Goal: Task Accomplishment & Management: Manage account settings

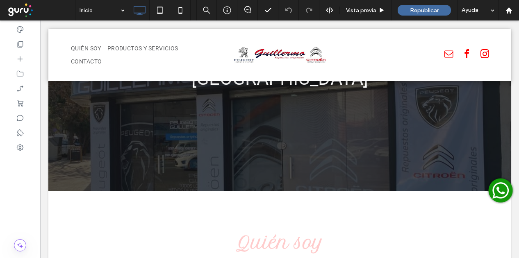
scroll to position [205, 0]
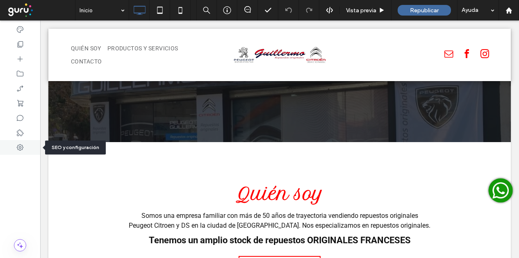
click at [18, 150] on use at bounding box center [20, 147] width 7 height 7
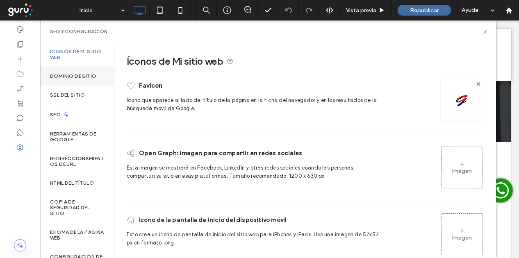
click at [72, 78] on label "Dominio de sitio" at bounding box center [73, 76] width 46 height 6
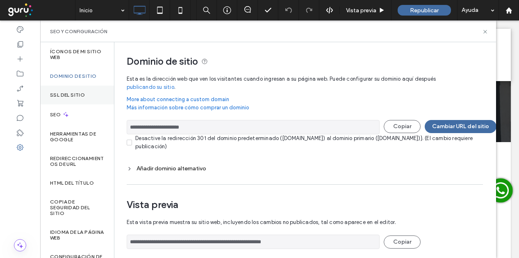
click at [76, 96] on label "SSL del sitio" at bounding box center [67, 95] width 35 height 6
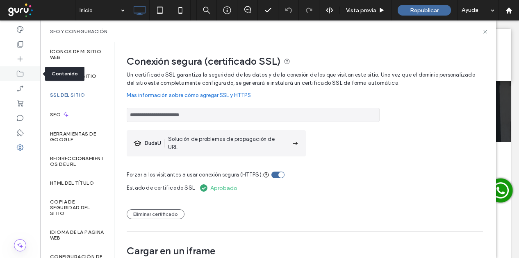
click at [24, 73] on div at bounding box center [20, 73] width 40 height 15
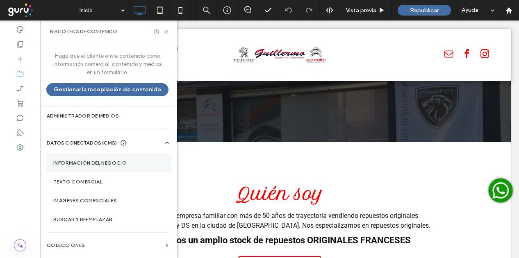
click at [105, 162] on label "Información del negocio" at bounding box center [109, 163] width 112 height 6
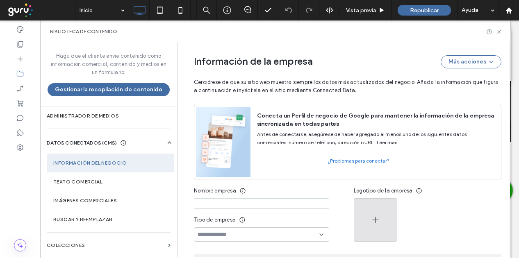
scroll to position [82, 0]
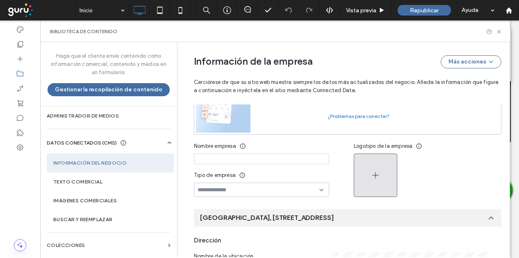
click at [383, 182] on button "button" at bounding box center [375, 175] width 43 height 43
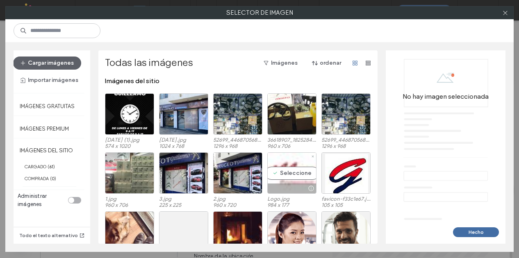
click at [307, 175] on div "Seleccione" at bounding box center [291, 173] width 49 height 41
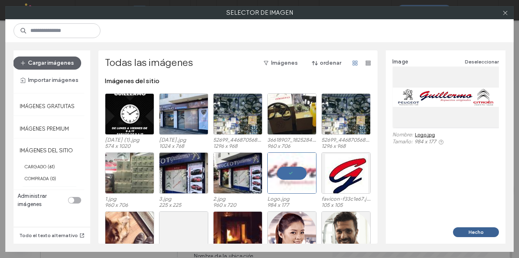
click at [482, 230] on button "Hecho" at bounding box center [476, 233] width 46 height 10
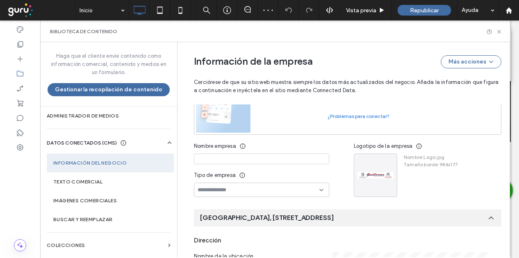
click at [299, 161] on input at bounding box center [261, 159] width 135 height 11
paste input "**********"
type input "**********"
click at [275, 190] on input at bounding box center [259, 190] width 122 height 7
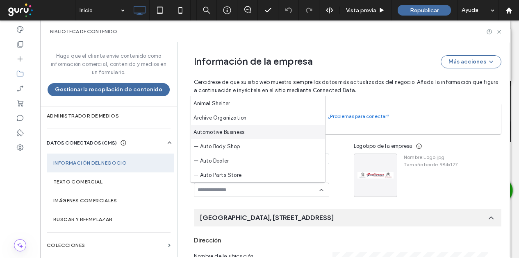
click at [276, 137] on div "Automotive Business" at bounding box center [257, 132] width 135 height 14
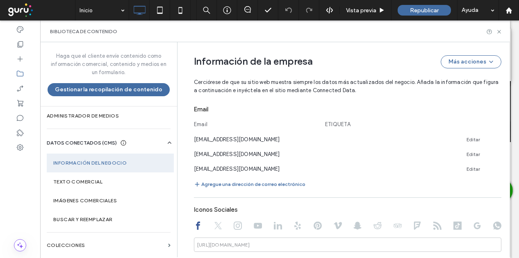
scroll to position [451, 0]
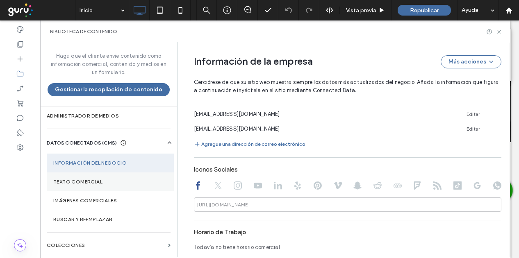
click at [112, 179] on label "Texto comercial" at bounding box center [110, 182] width 114 height 6
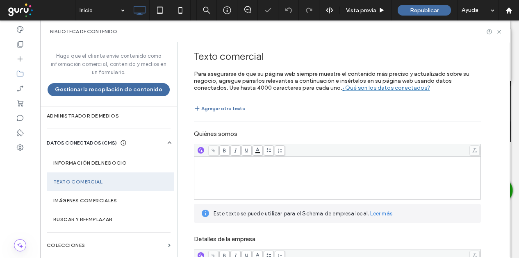
click at [242, 185] on div "Rich Text Editor" at bounding box center [338, 178] width 284 height 41
click at [272, 162] on div "Rich Text Editor" at bounding box center [338, 161] width 284 height 6
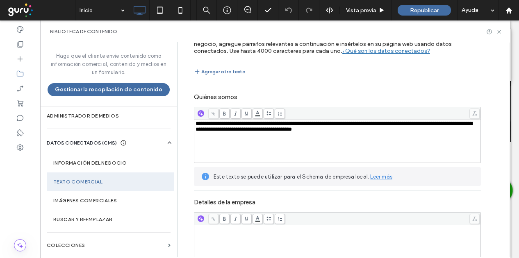
scroll to position [82, 0]
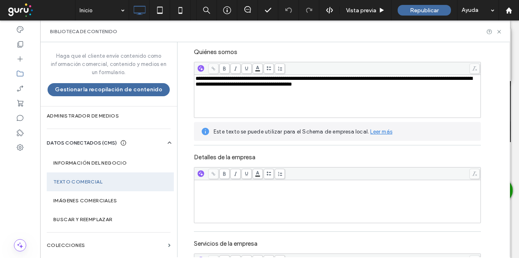
click at [274, 192] on div "Rich Text Editor" at bounding box center [338, 201] width 284 height 41
click at [262, 207] on div "Rich Text Editor" at bounding box center [338, 201] width 284 height 41
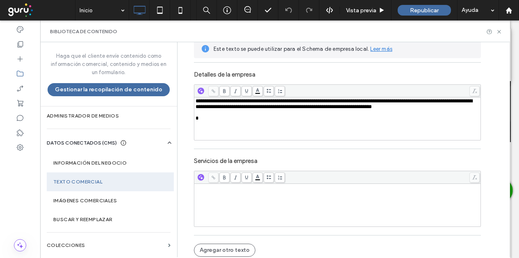
scroll to position [167, 0]
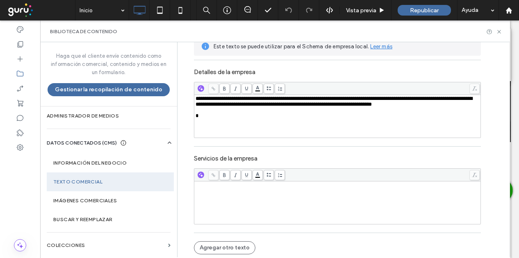
click at [290, 196] on div "Rich Text Editor" at bounding box center [338, 202] width 284 height 41
click at [268, 209] on div "Rich Text Editor" at bounding box center [338, 202] width 284 height 41
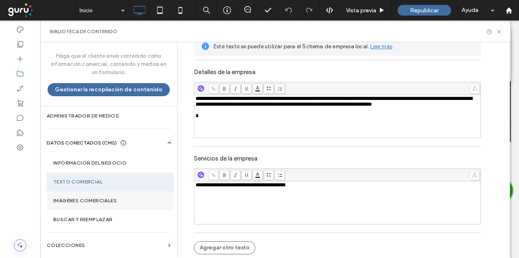
click at [117, 196] on section "Imágenes comerciales" at bounding box center [110, 200] width 127 height 19
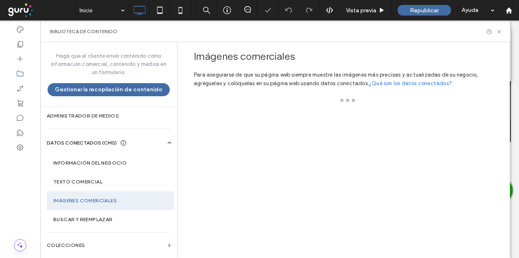
scroll to position [0, 0]
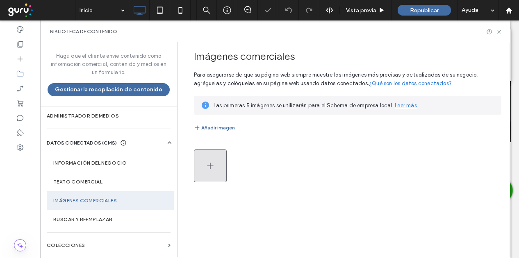
click at [212, 172] on span "button" at bounding box center [210, 165] width 10 height 31
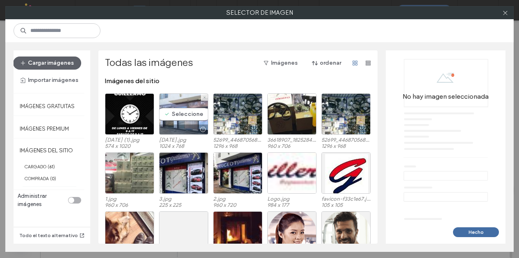
click at [176, 125] on div at bounding box center [184, 130] width 48 height 10
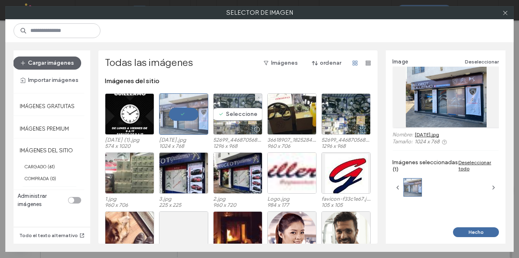
click at [223, 120] on div "Seleccione" at bounding box center [237, 113] width 49 height 41
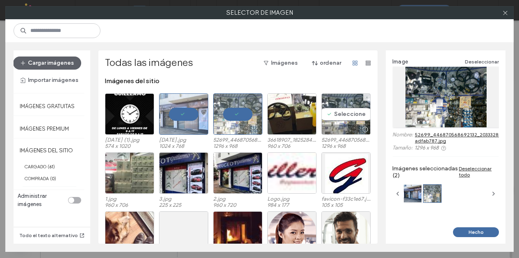
click at [333, 119] on div "Seleccione" at bounding box center [345, 113] width 49 height 41
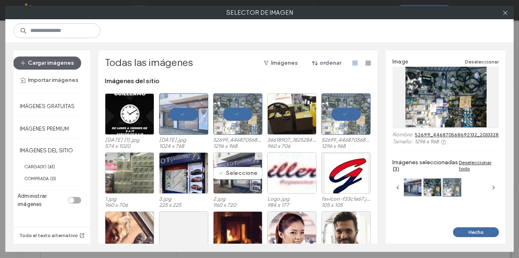
click at [239, 175] on div "Seleccione" at bounding box center [237, 173] width 49 height 41
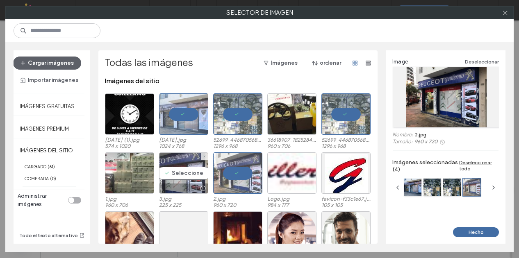
click at [185, 174] on div "Seleccione" at bounding box center [183, 173] width 49 height 41
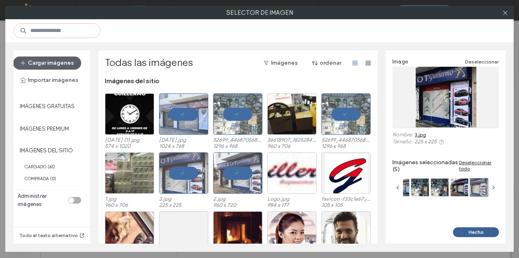
click at [467, 229] on button "Hecho" at bounding box center [476, 233] width 46 height 10
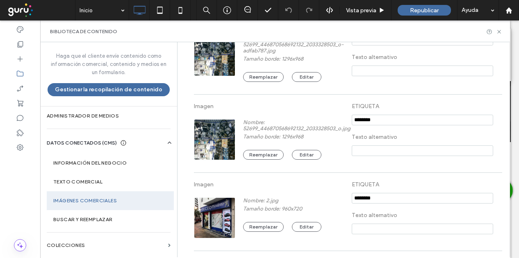
scroll to position [300, 0]
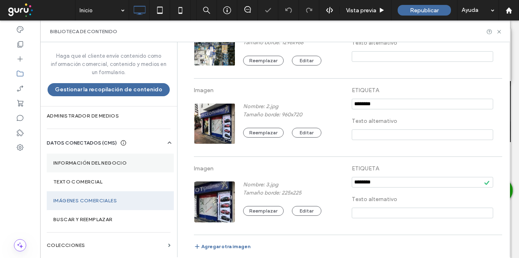
click at [119, 163] on label "Información del negocio" at bounding box center [110, 163] width 114 height 6
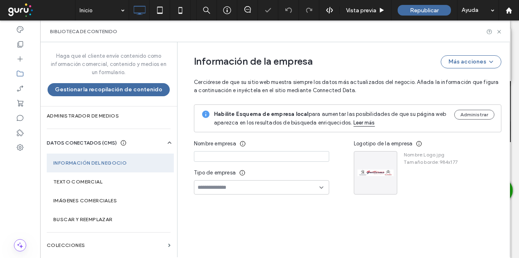
type input "**********"
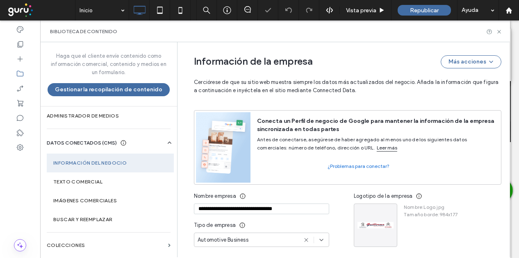
scroll to position [0, 0]
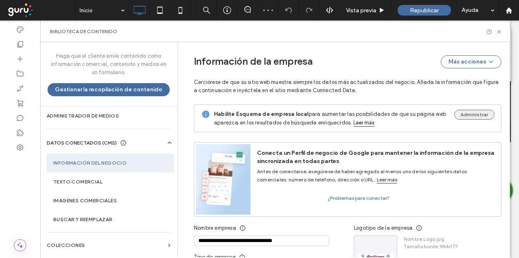
click at [473, 116] on button "Administrar" at bounding box center [474, 115] width 40 height 10
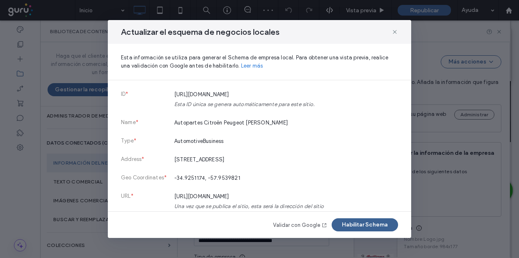
click at [360, 224] on button "Habilitar Schema" at bounding box center [365, 225] width 66 height 13
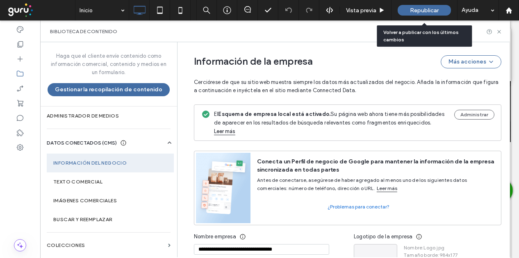
click at [429, 10] on span "Republicar" at bounding box center [424, 10] width 29 height 7
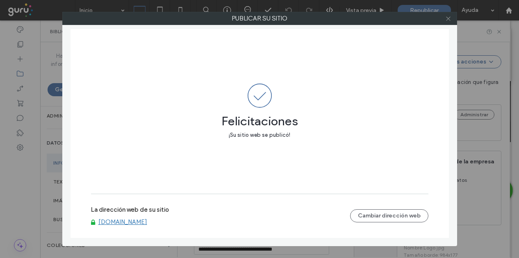
click at [447, 17] on icon at bounding box center [448, 19] width 6 height 6
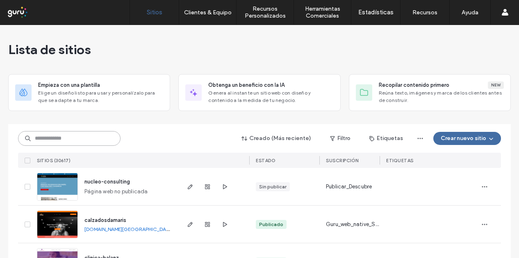
click at [57, 141] on input at bounding box center [69, 138] width 103 height 15
paste input "**********"
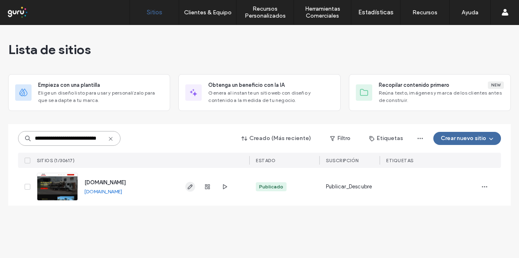
type input "**********"
click at [188, 189] on use "button" at bounding box center [190, 187] width 5 height 5
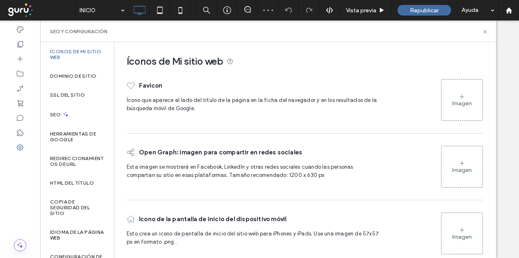
click at [75, 96] on label "SSL del sitio" at bounding box center [67, 95] width 35 height 6
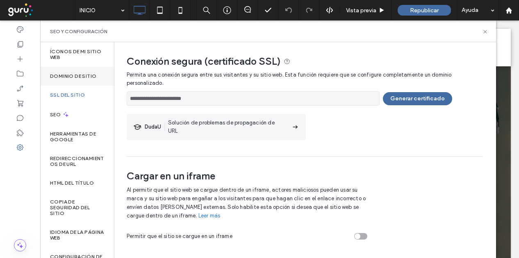
click at [71, 80] on div "Dominio de sitio" at bounding box center [77, 76] width 74 height 19
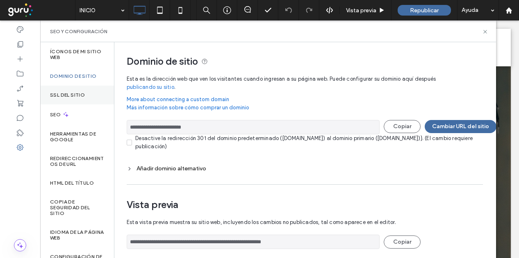
click at [71, 92] on label "SSL del sitio" at bounding box center [67, 95] width 35 height 6
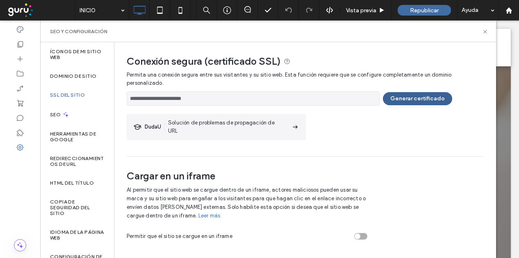
click at [412, 101] on button "Generar certificado" at bounding box center [417, 98] width 69 height 13
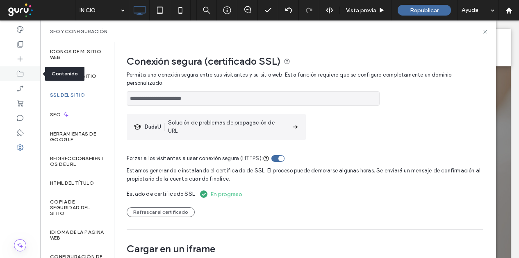
click at [24, 76] on div at bounding box center [20, 73] width 40 height 15
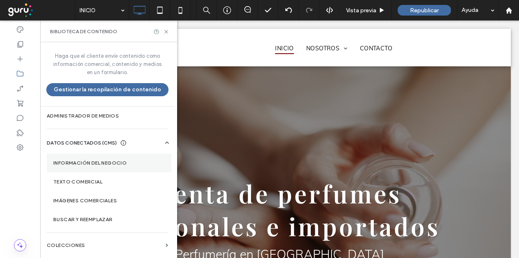
click at [115, 164] on label "Información del negocio" at bounding box center [109, 163] width 112 height 6
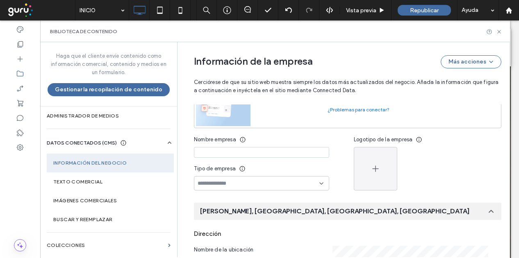
scroll to position [123, 0]
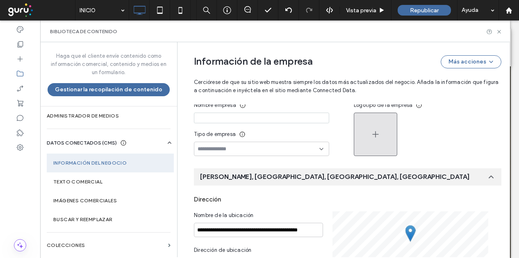
click at [374, 132] on icon "button" at bounding box center [376, 135] width 10 height 10
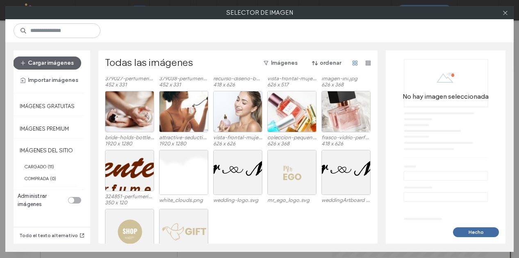
scroll to position [82, 0]
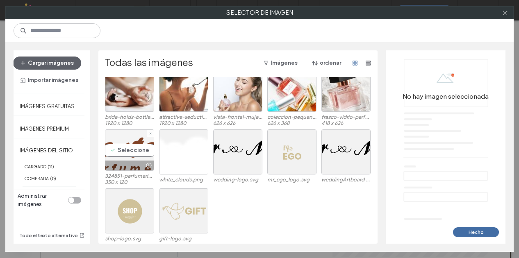
click at [129, 156] on div "Seleccione" at bounding box center [129, 150] width 49 height 41
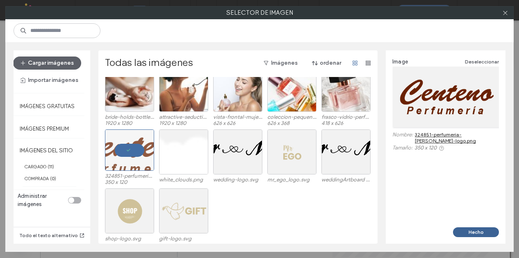
click at [485, 234] on button "Hecho" at bounding box center [476, 233] width 46 height 10
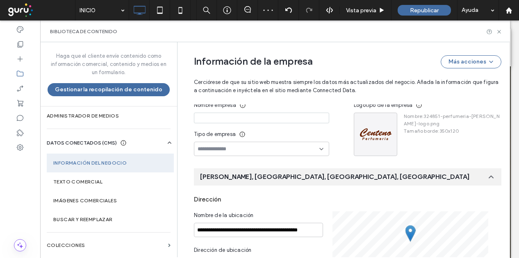
click at [245, 116] on input at bounding box center [261, 118] width 135 height 11
type input "**********"
click at [306, 150] on input at bounding box center [259, 149] width 122 height 7
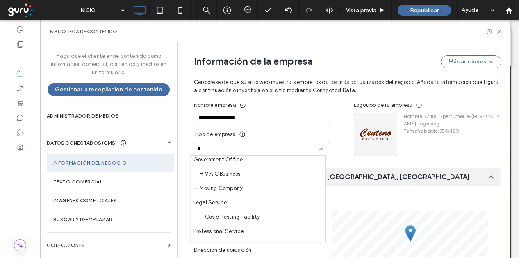
scroll to position [123, 0]
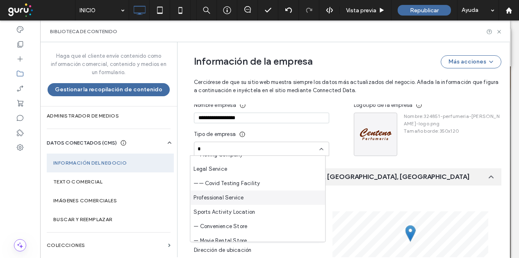
type input "*"
click at [296, 197] on div "Professional Service" at bounding box center [257, 198] width 135 height 14
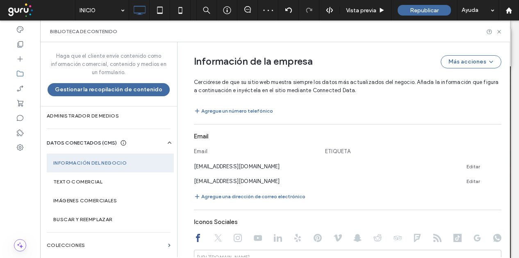
scroll to position [451, 0]
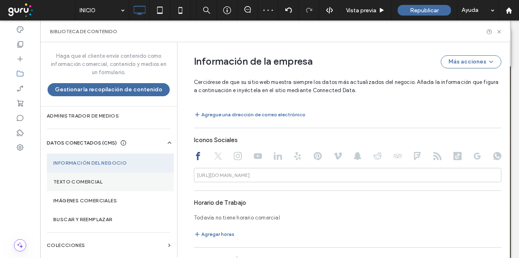
click at [122, 179] on label "Texto comercial" at bounding box center [110, 182] width 114 height 6
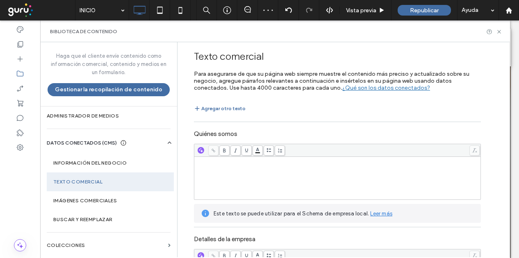
click at [290, 176] on div "Rich Text Editor" at bounding box center [338, 178] width 284 height 41
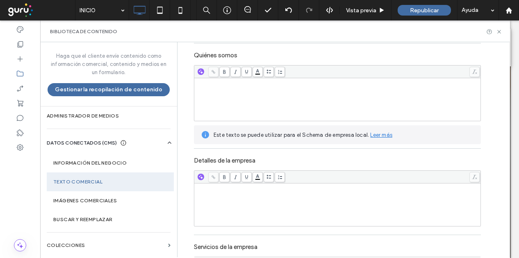
scroll to position [82, 0]
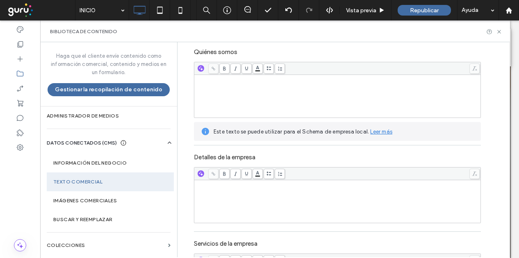
click at [288, 194] on div "Rich Text Editor" at bounding box center [338, 201] width 284 height 41
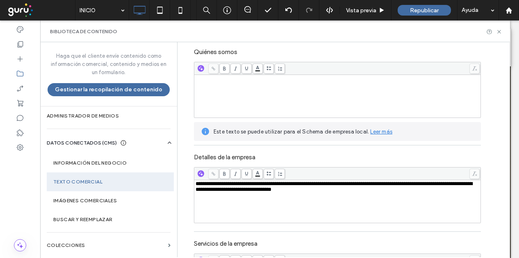
click at [326, 84] on div "Rich Text Editor" at bounding box center [338, 96] width 284 height 41
click at [232, 104] on div "Rich Text Editor" at bounding box center [338, 96] width 284 height 41
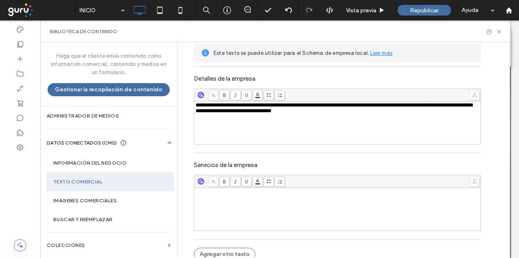
scroll to position [164, 0]
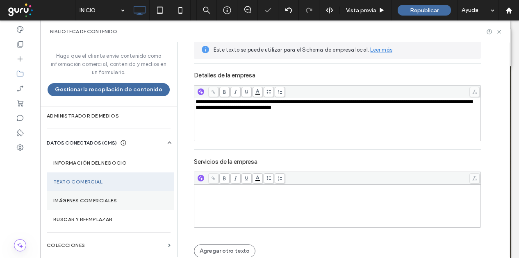
click at [112, 202] on label "Imágenes comerciales" at bounding box center [110, 201] width 114 height 6
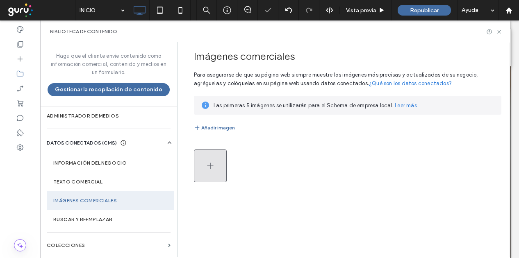
click at [205, 168] on icon "button" at bounding box center [210, 166] width 10 height 10
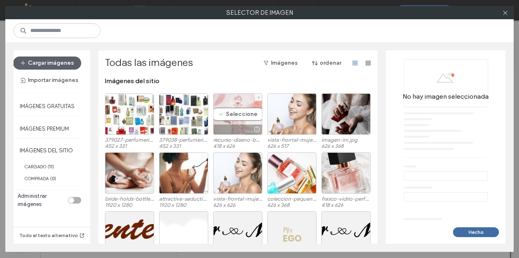
click at [229, 123] on div "Seleccione" at bounding box center [237, 113] width 49 height 41
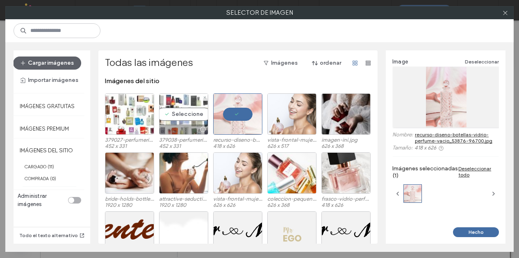
click at [182, 121] on div "Seleccione" at bounding box center [183, 113] width 49 height 41
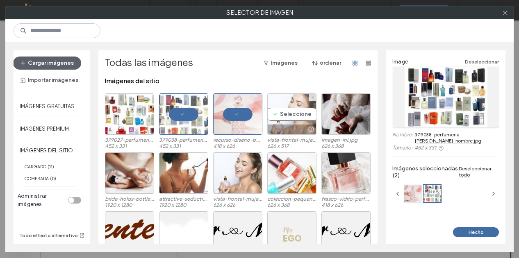
click at [298, 121] on div "Seleccione" at bounding box center [291, 113] width 49 height 41
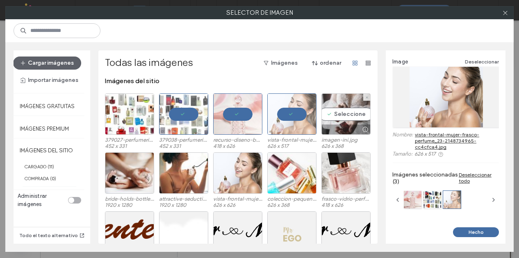
click at [336, 119] on div "Seleccione" at bounding box center [345, 113] width 49 height 41
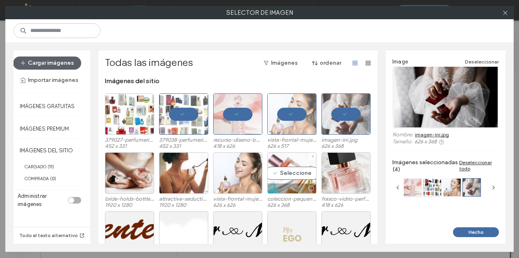
click at [276, 177] on div "Seleccione" at bounding box center [291, 173] width 49 height 41
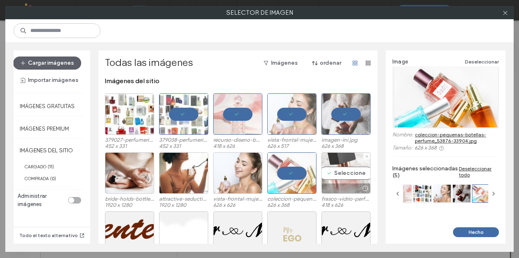
click at [335, 176] on div "Seleccione" at bounding box center [345, 173] width 49 height 41
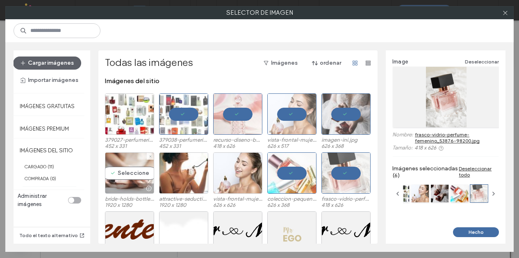
click at [128, 178] on div "Seleccione" at bounding box center [129, 173] width 49 height 41
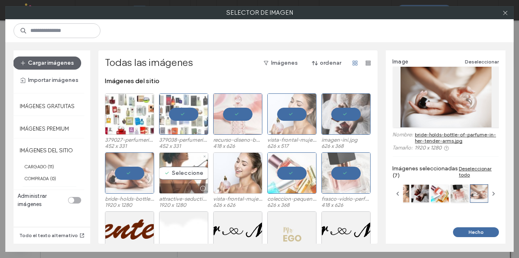
click at [169, 173] on div "Seleccione" at bounding box center [183, 173] width 49 height 41
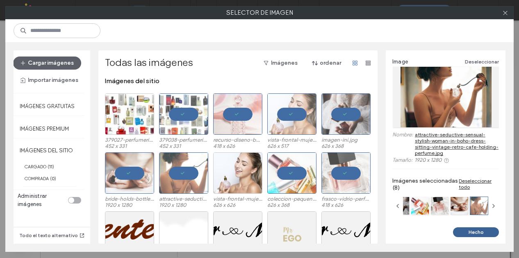
click at [489, 233] on button "Hecho" at bounding box center [476, 233] width 46 height 10
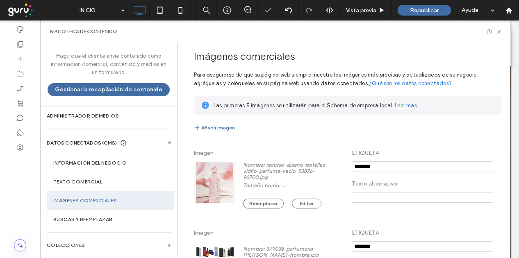
scroll to position [543, 0]
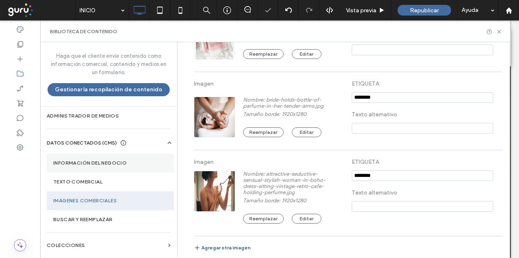
click at [114, 166] on section "Información del negocio" at bounding box center [110, 163] width 127 height 19
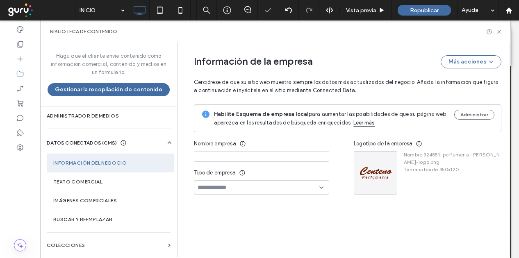
type input "**********"
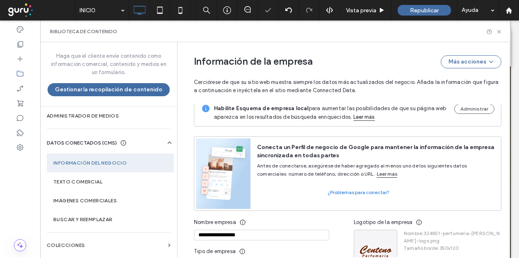
scroll to position [0, 0]
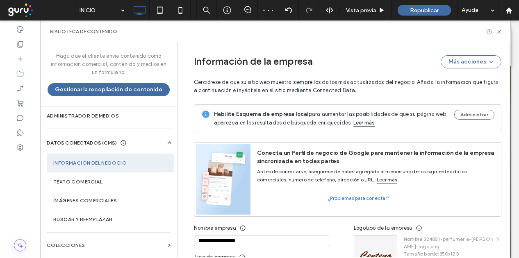
click at [472, 108] on div "Habilite Esquema de empresa local para aumentar las posibilidades de que su pág…" at bounding box center [348, 119] width 308 height 28
click at [472, 114] on button "Administrar" at bounding box center [474, 115] width 40 height 10
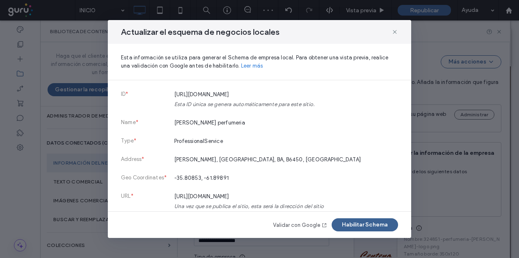
click at [374, 225] on button "Habilitar Schema" at bounding box center [365, 225] width 66 height 13
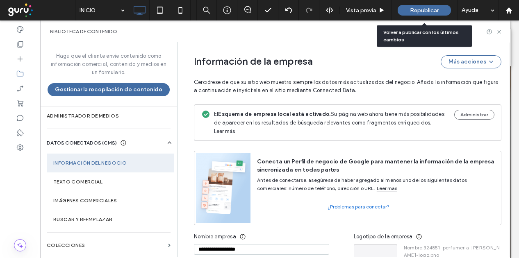
click at [419, 15] on div "Republicar" at bounding box center [424, 10] width 53 height 11
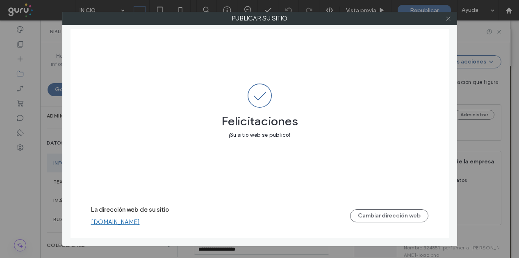
click at [446, 18] on icon at bounding box center [448, 19] width 6 height 6
